Goal: Find specific page/section

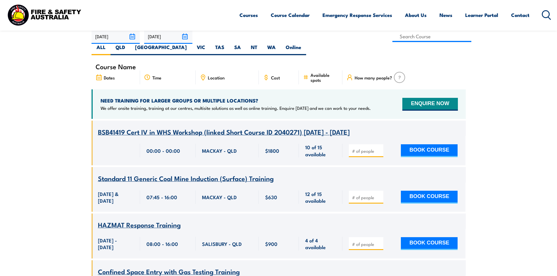
scroll to position [175, 0]
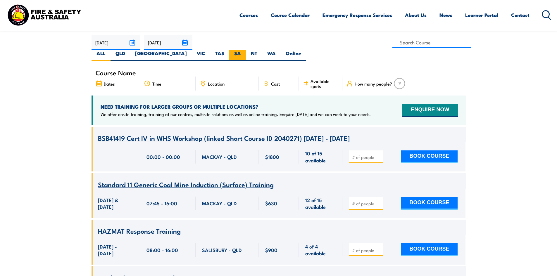
click at [246, 50] on label "SA" at bounding box center [237, 55] width 17 height 11
click at [245, 50] on input "SA" at bounding box center [243, 52] width 4 height 4
radio input "true"
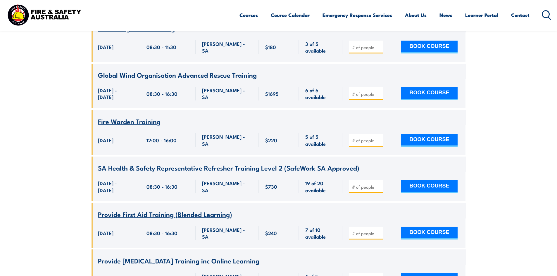
scroll to position [1040, 0]
